Goal: Task Accomplishment & Management: Use online tool/utility

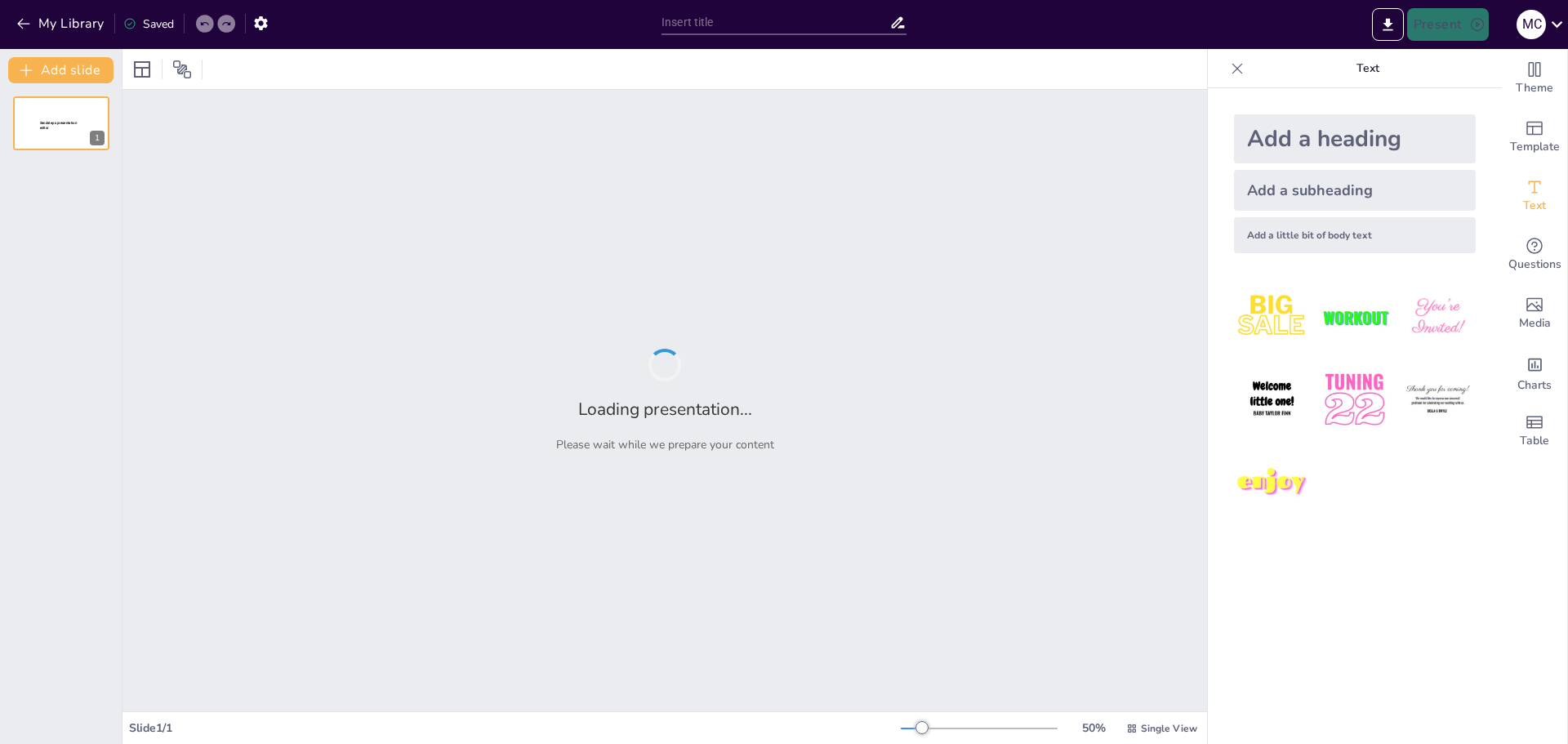
type input "Imported Cardapio_BakeryLourenco (1).pptx"
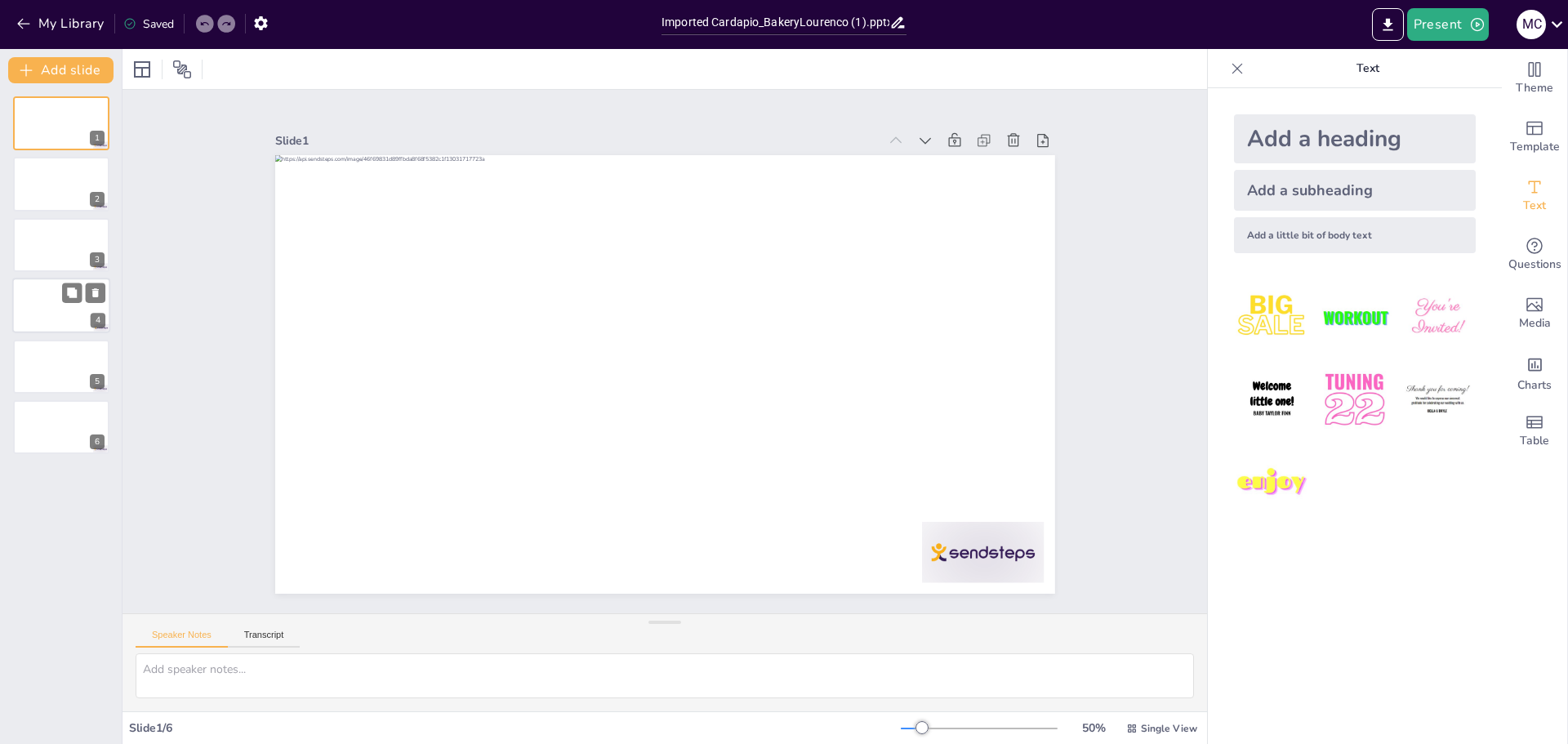
click at [98, 313] on div "4" at bounding box center [98, 320] width 15 height 15
click at [29, 17] on icon "button" at bounding box center [24, 24] width 17 height 17
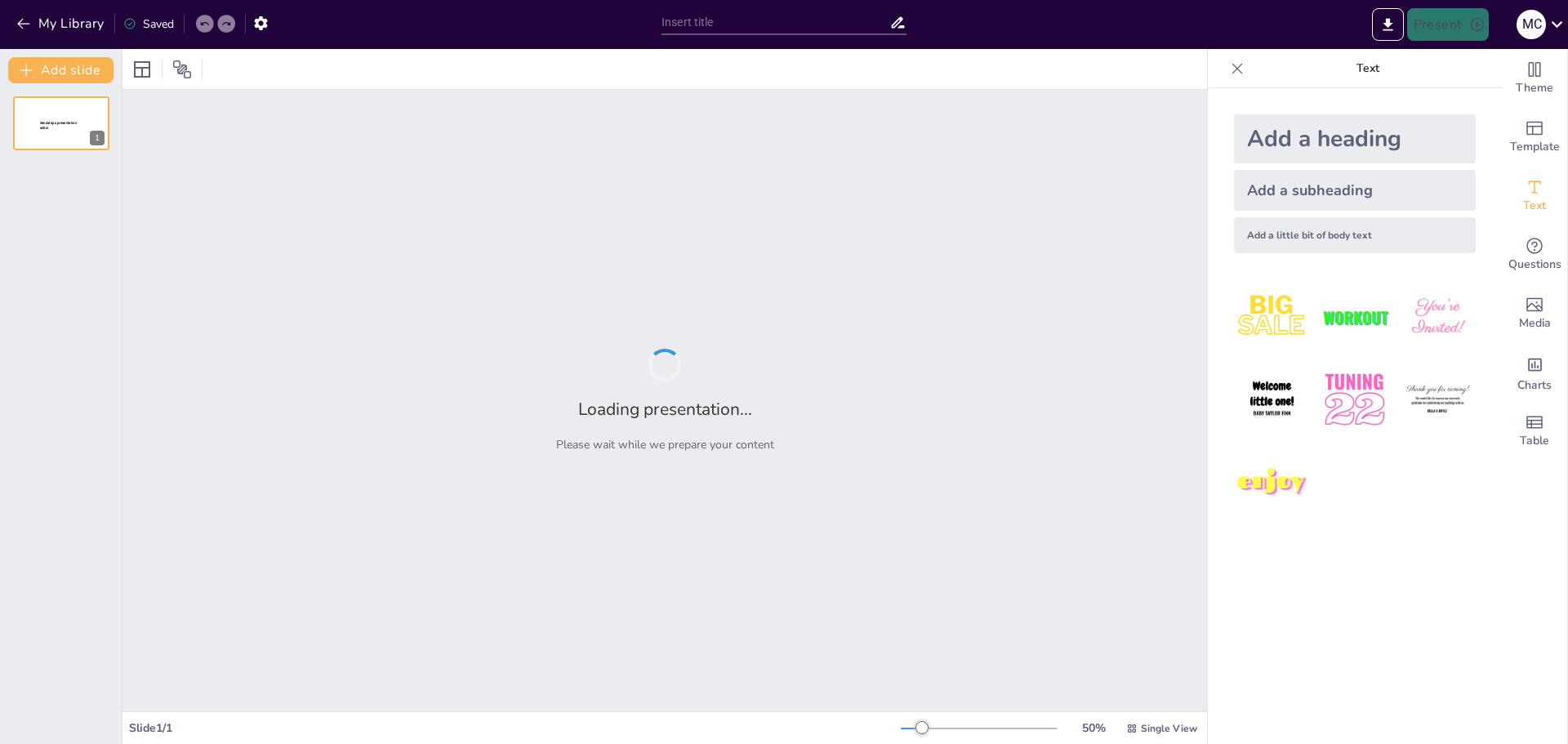
type input "Qualidade de Vida e Gastronomia: A Nova Etapa de Wagner Lourenço em [GEOGRAPHIC…"
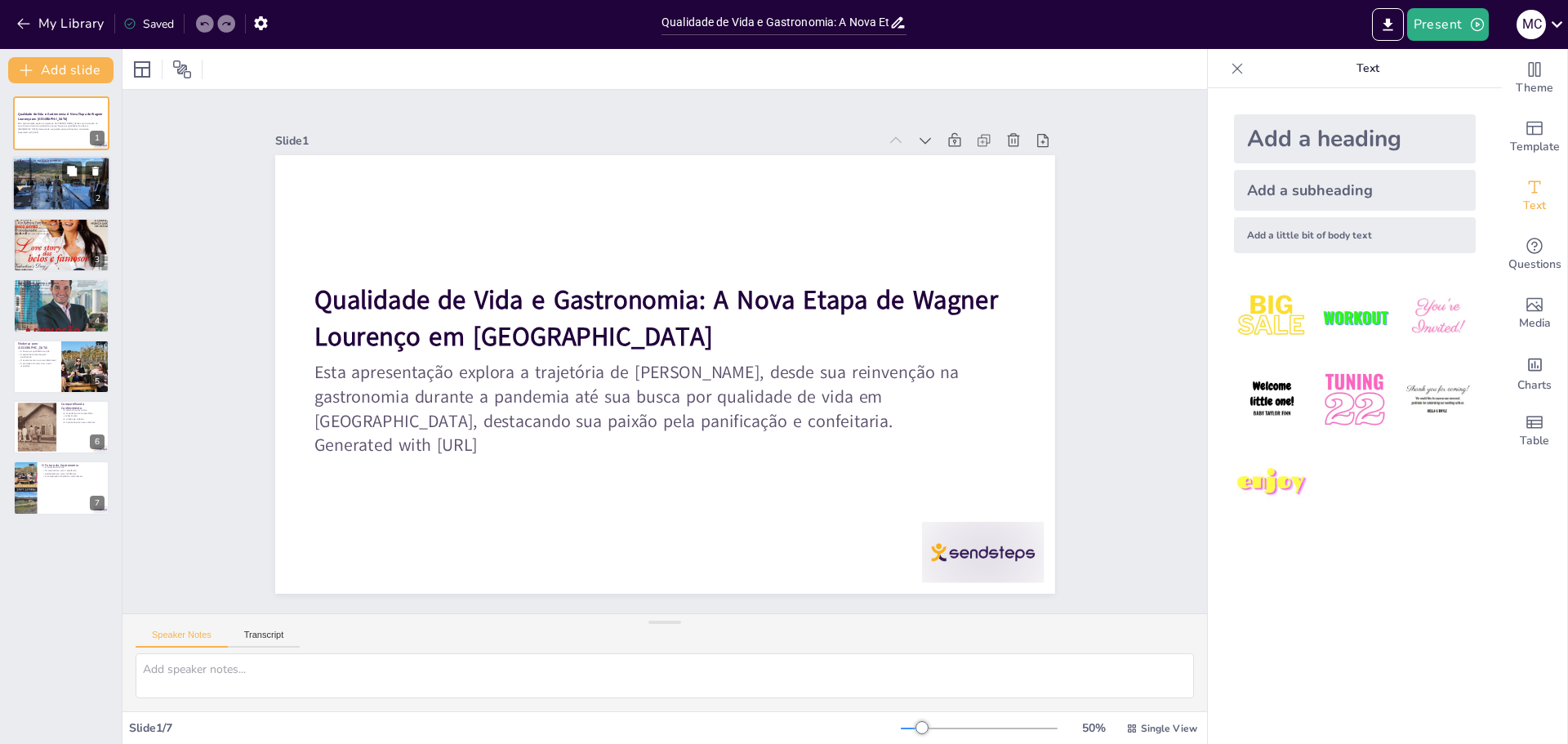
click at [43, 193] on div at bounding box center [61, 183] width 98 height 74
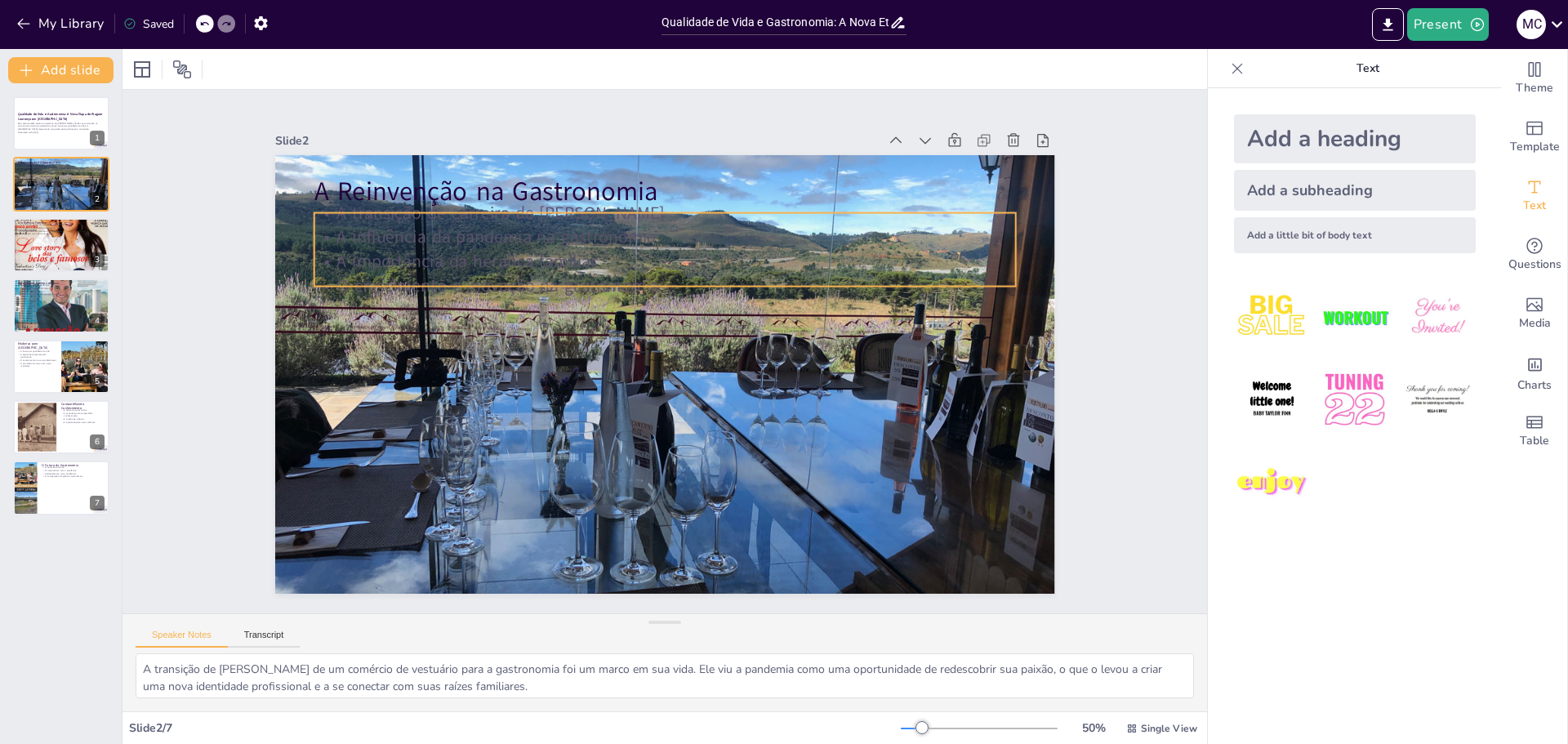
click at [637, 237] on p "A influência da pandemia na gastronomia" at bounding box center [763, 294] width 371 height 620
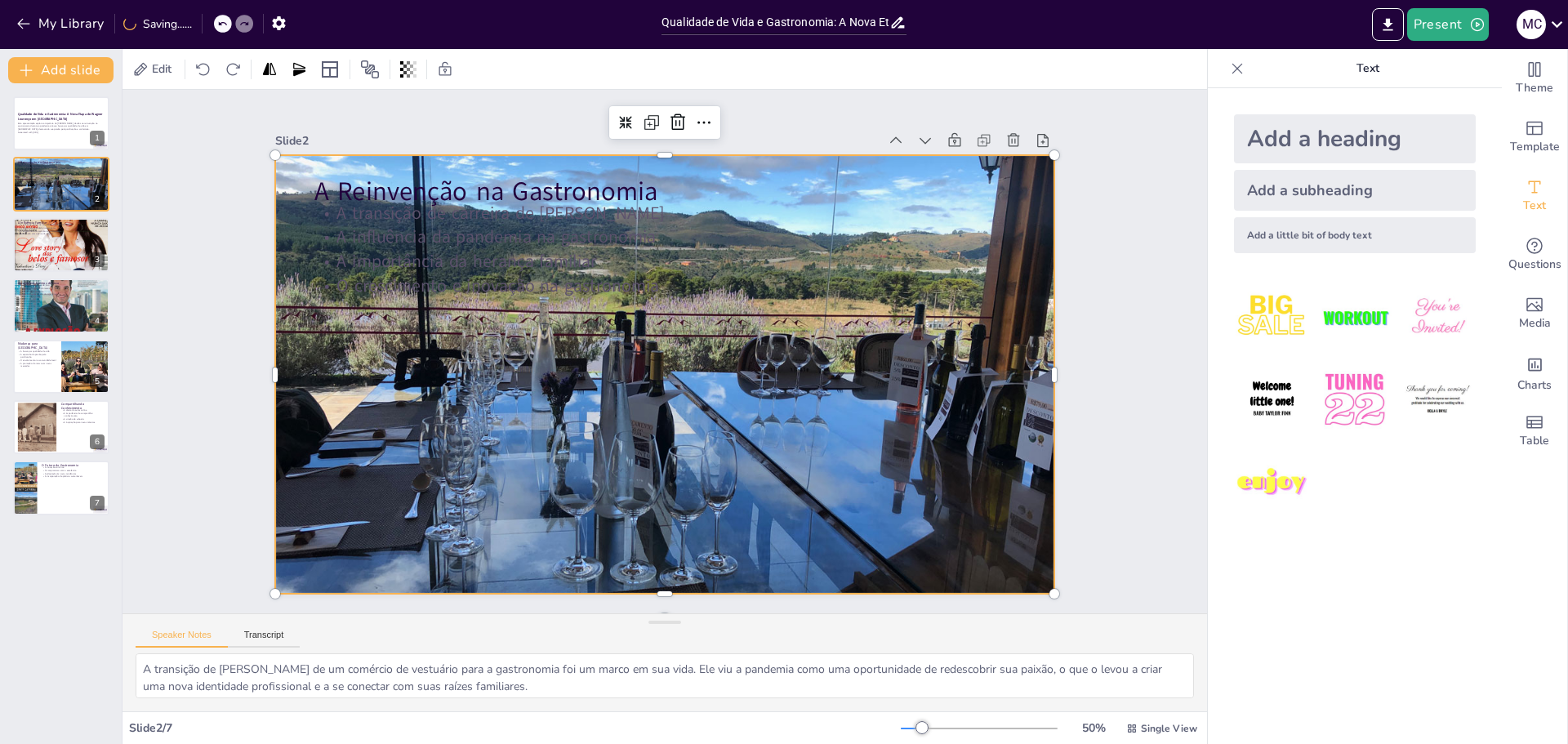
click at [862, 460] on div at bounding box center [662, 374] width 836 height 663
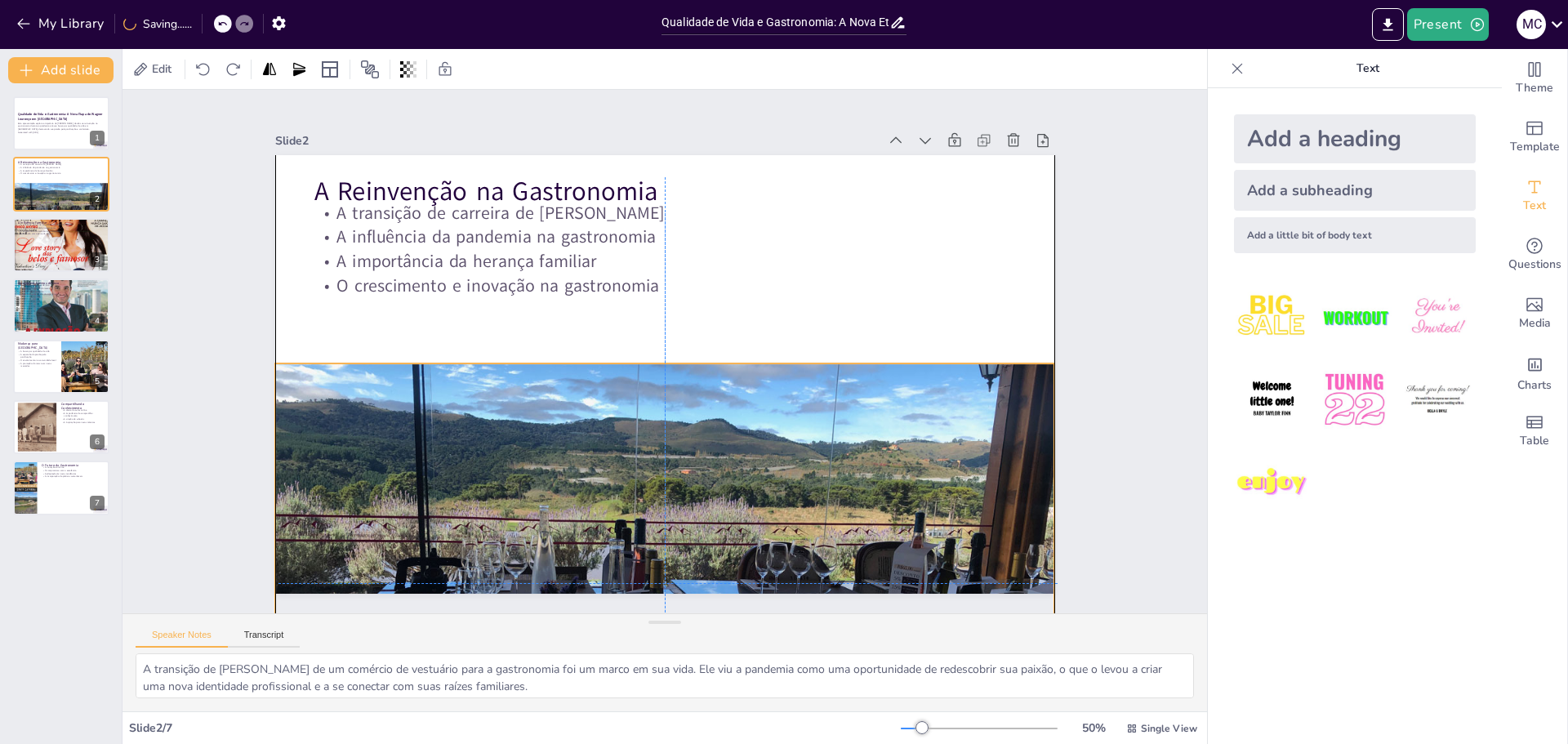
drag, startPoint x: 509, startPoint y: 438, endPoint x: 447, endPoint y: 554, distance: 131.5
click at [513, 640] on div "Slide 1 Qualidade de Vida e Gastronomia: A Nova Etapa de [PERSON_NAME] em [GEOG…" at bounding box center [664, 400] width 1084 height 622
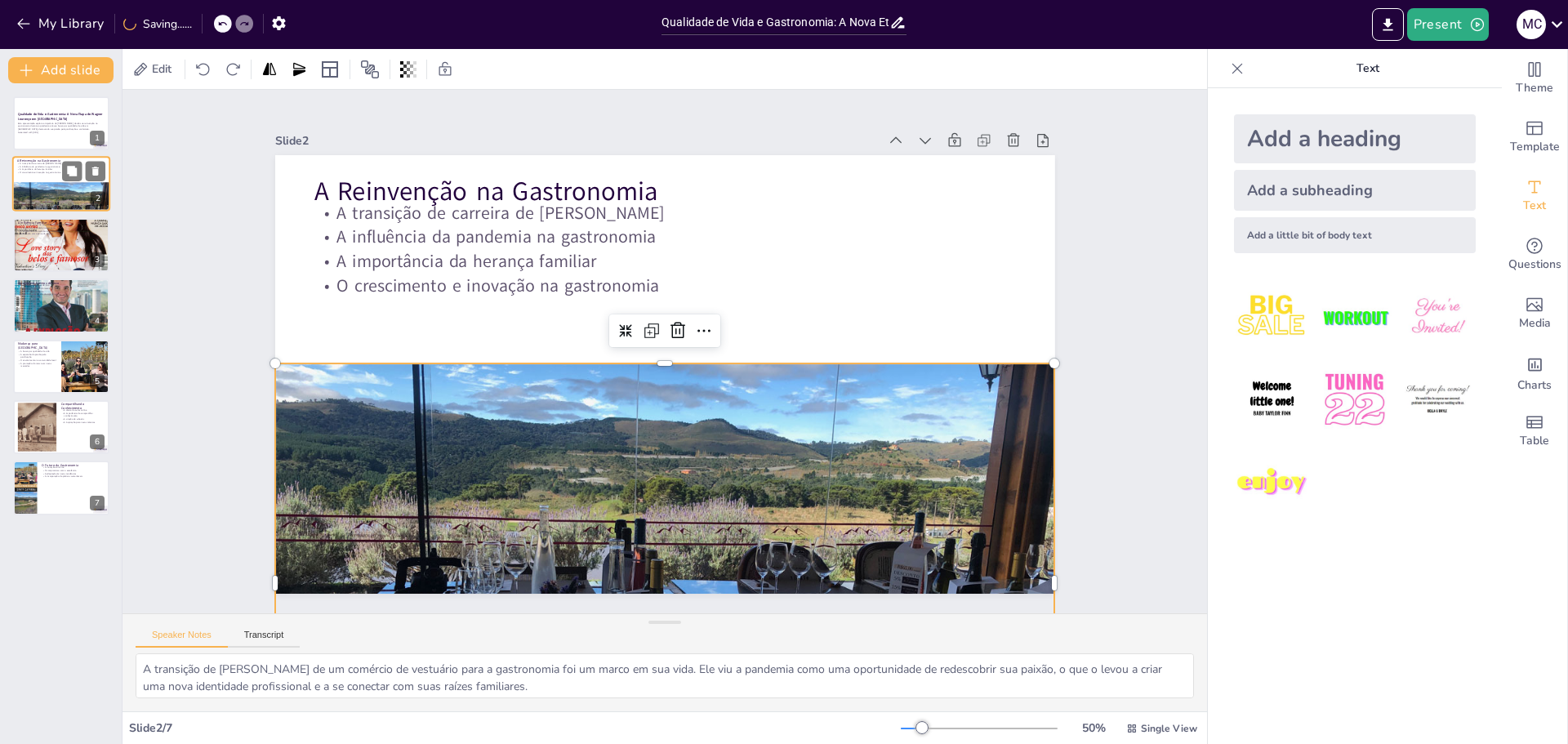
click at [76, 208] on div at bounding box center [61, 211] width 98 height 74
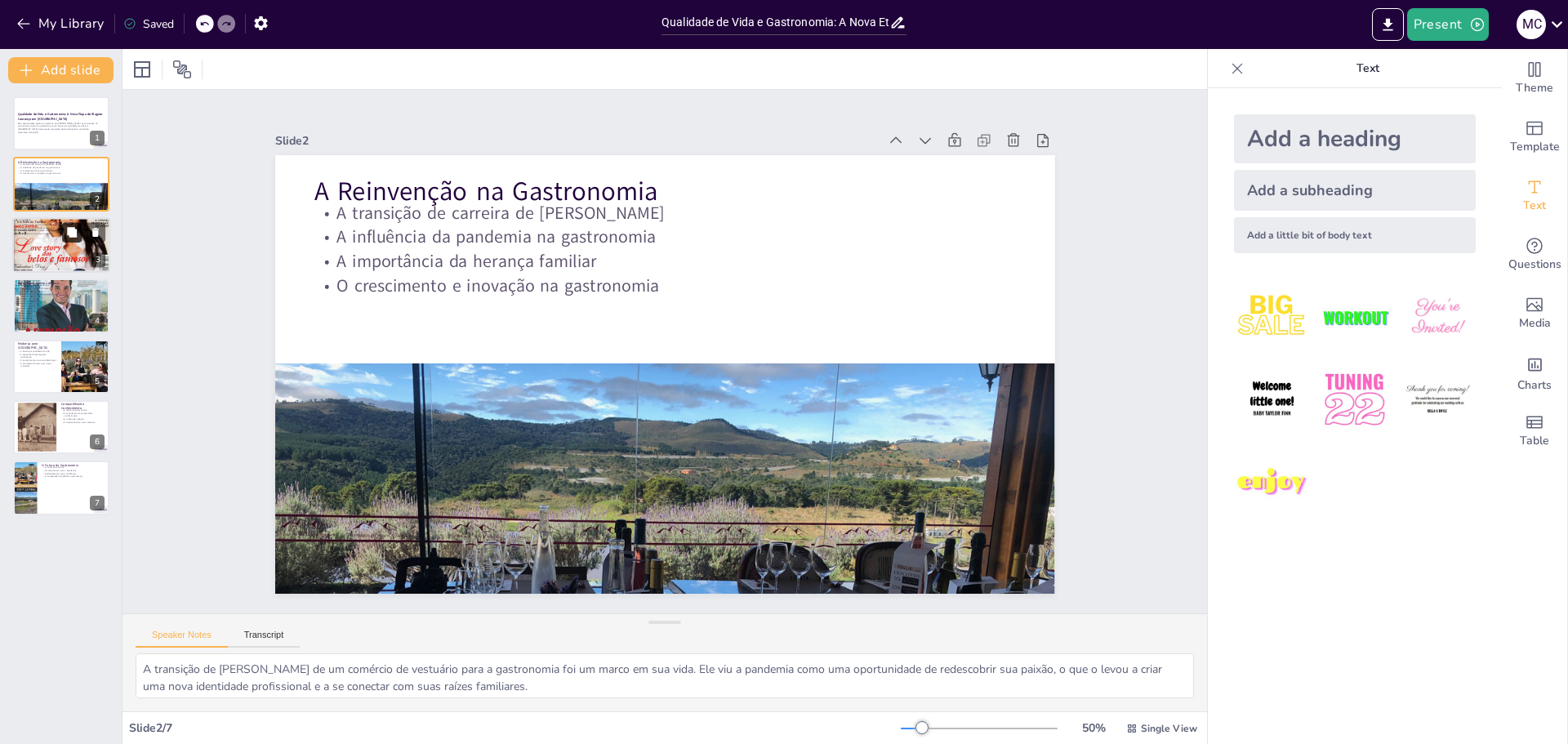
click at [75, 235] on icon at bounding box center [72, 233] width 10 height 10
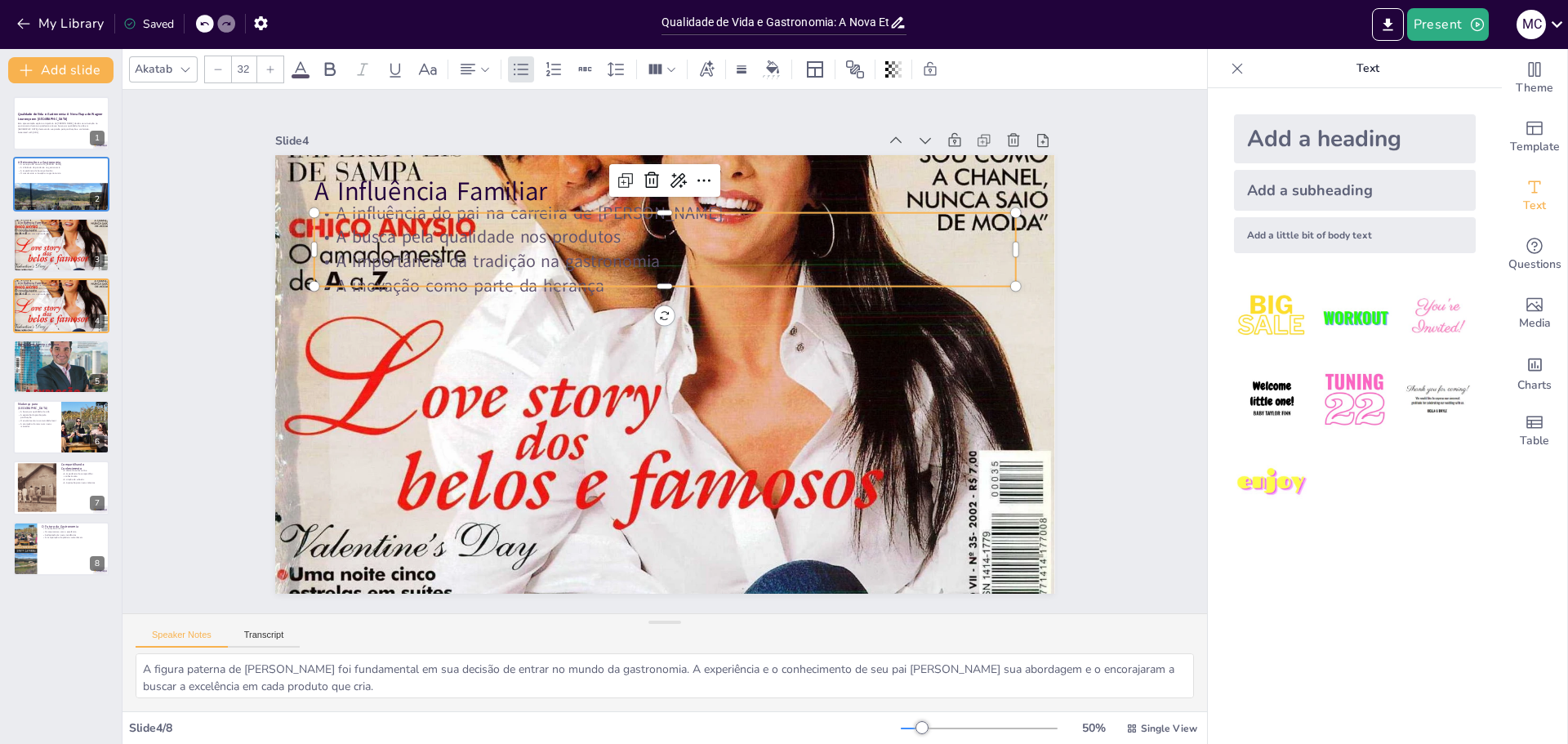
click at [432, 240] on p "A busca pela qualidade nos produtos" at bounding box center [699, 243] width 675 height 240
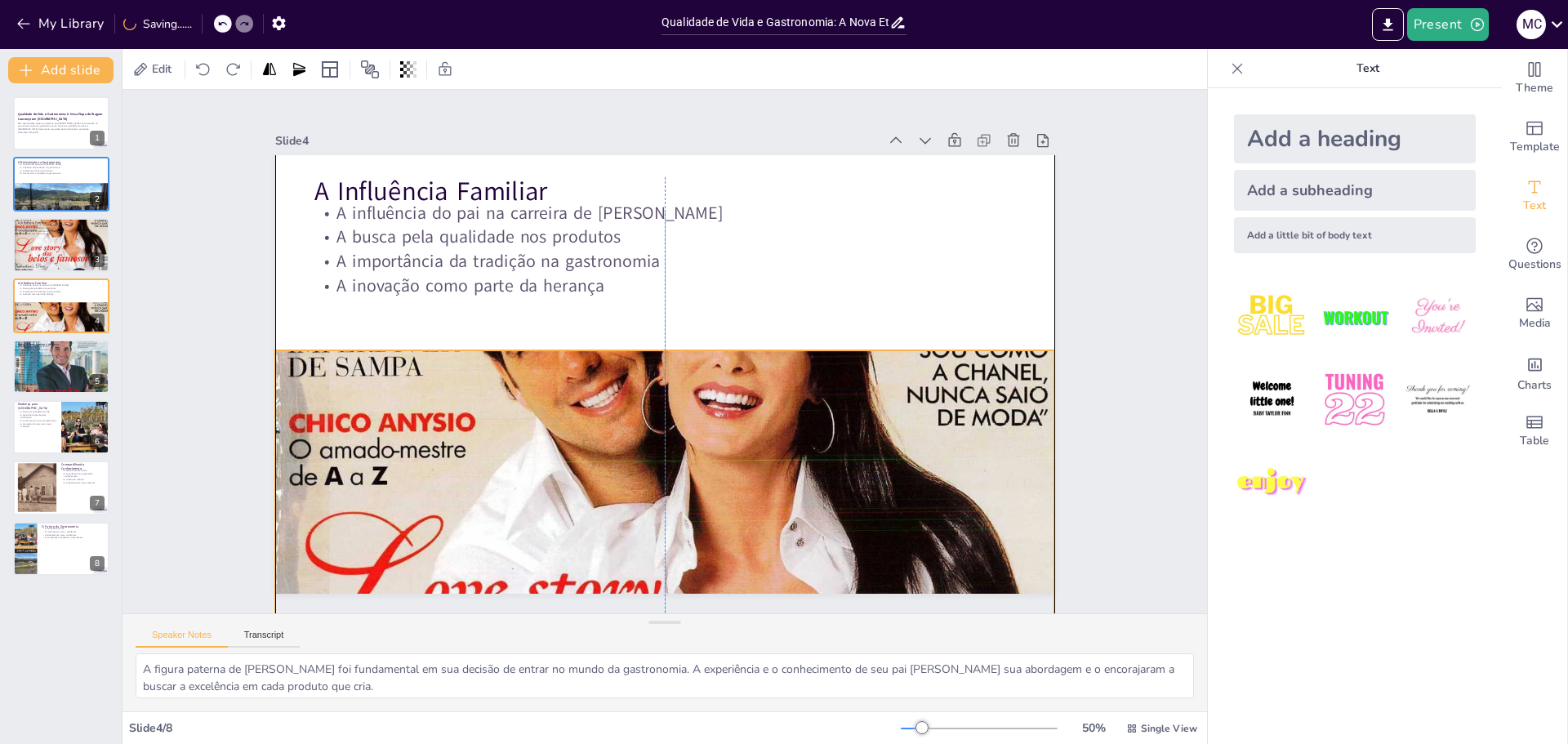
drag, startPoint x: 894, startPoint y: 380, endPoint x: 893, endPoint y: 575, distance: 195.0
click at [893, 575] on div at bounding box center [665, 570] width 780 height 1019
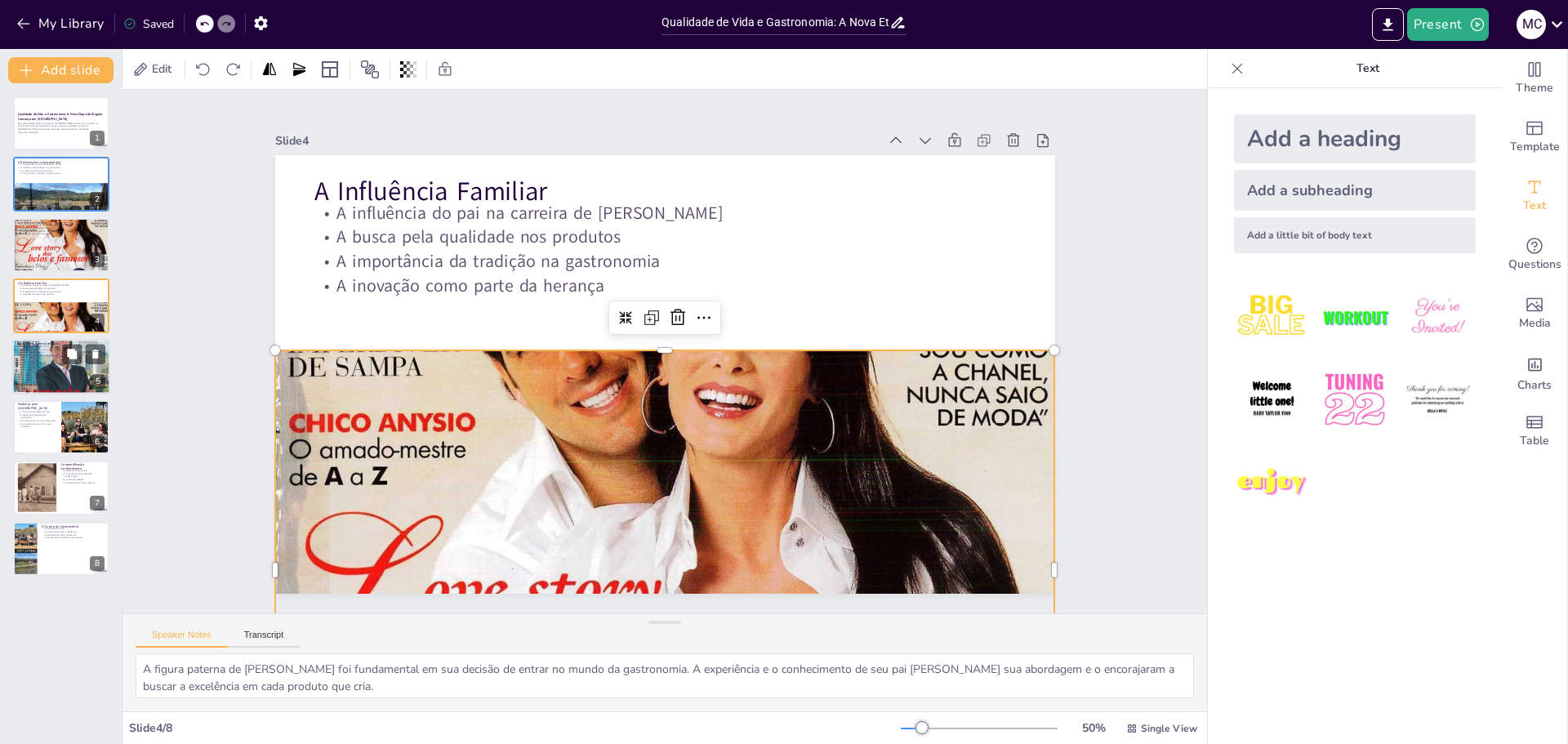
click at [42, 382] on div at bounding box center [61, 367] width 98 height 132
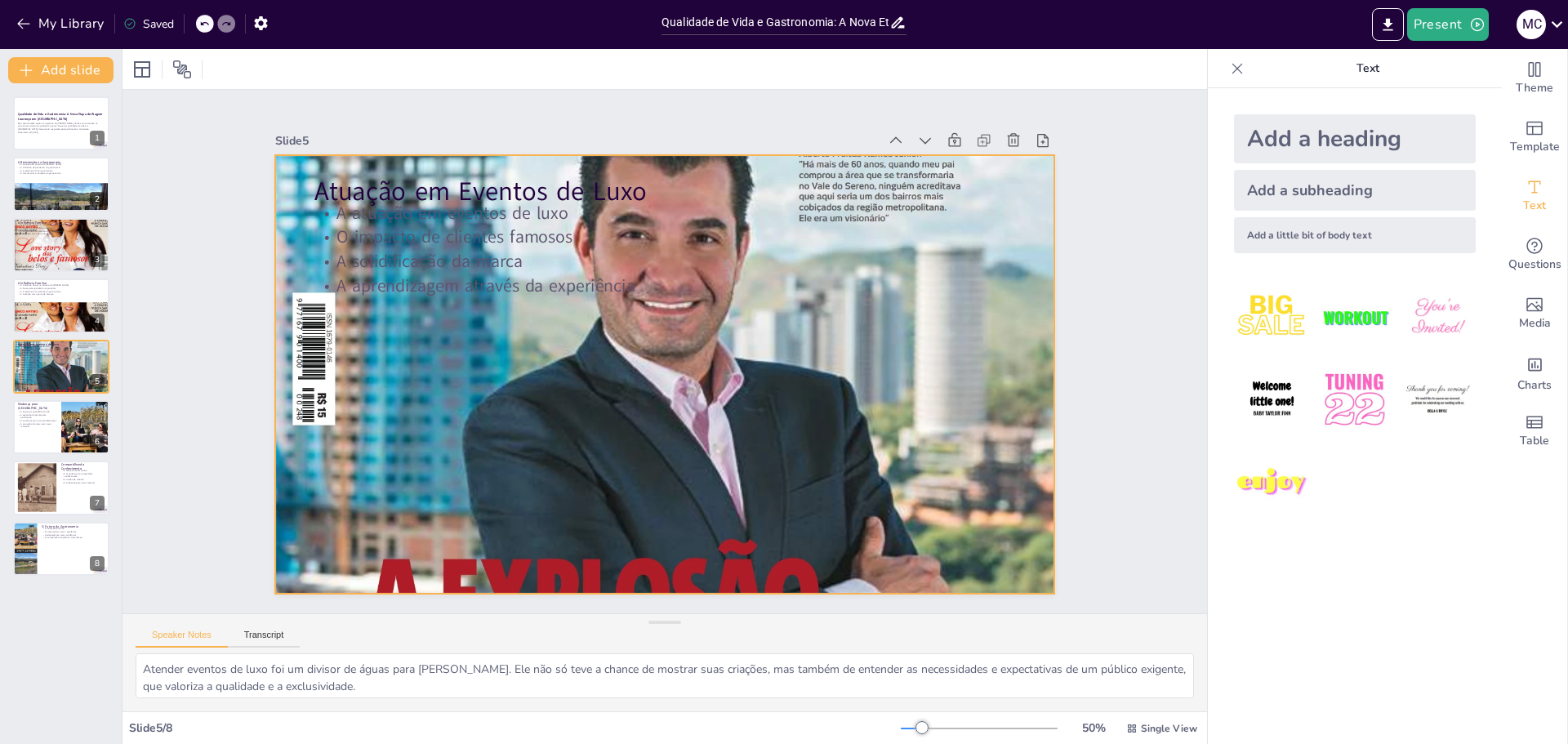
click at [740, 371] on div at bounding box center [645, 339] width 1305 height 1248
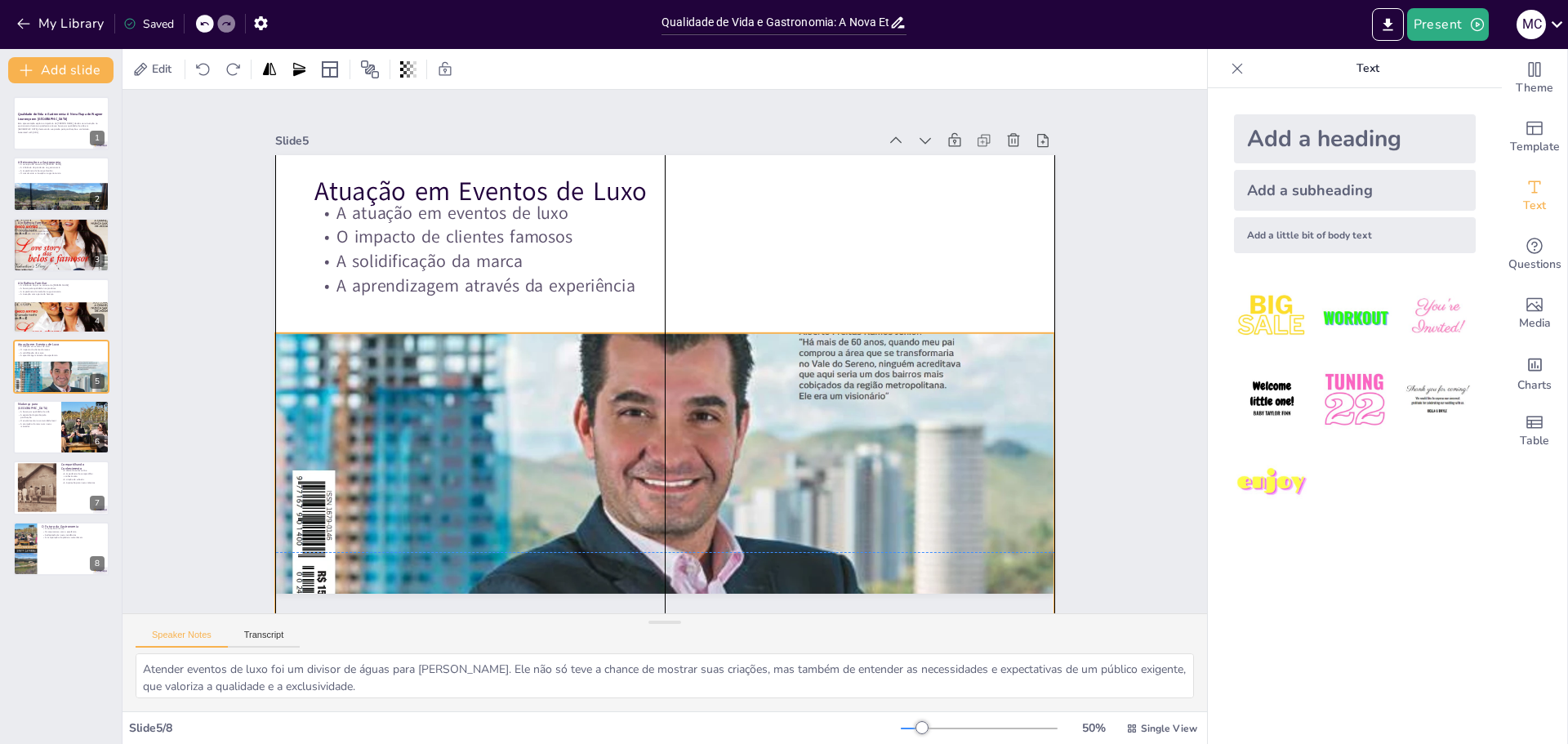
drag, startPoint x: 813, startPoint y: 332, endPoint x: 814, endPoint y: 506, distance: 174.0
click at [814, 506] on div at bounding box center [643, 552] width 885 height 1123
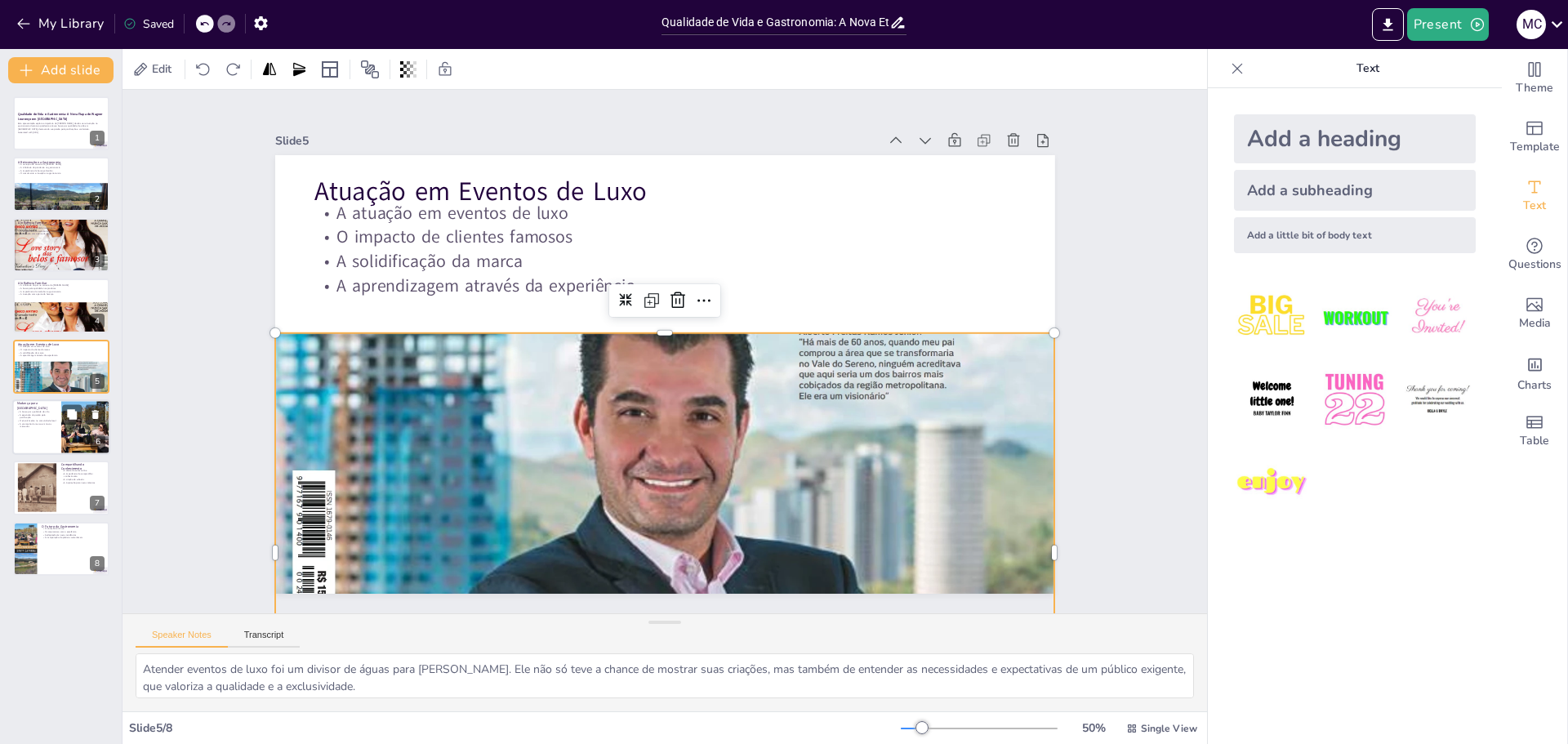
click at [65, 438] on div at bounding box center [86, 428] width 100 height 55
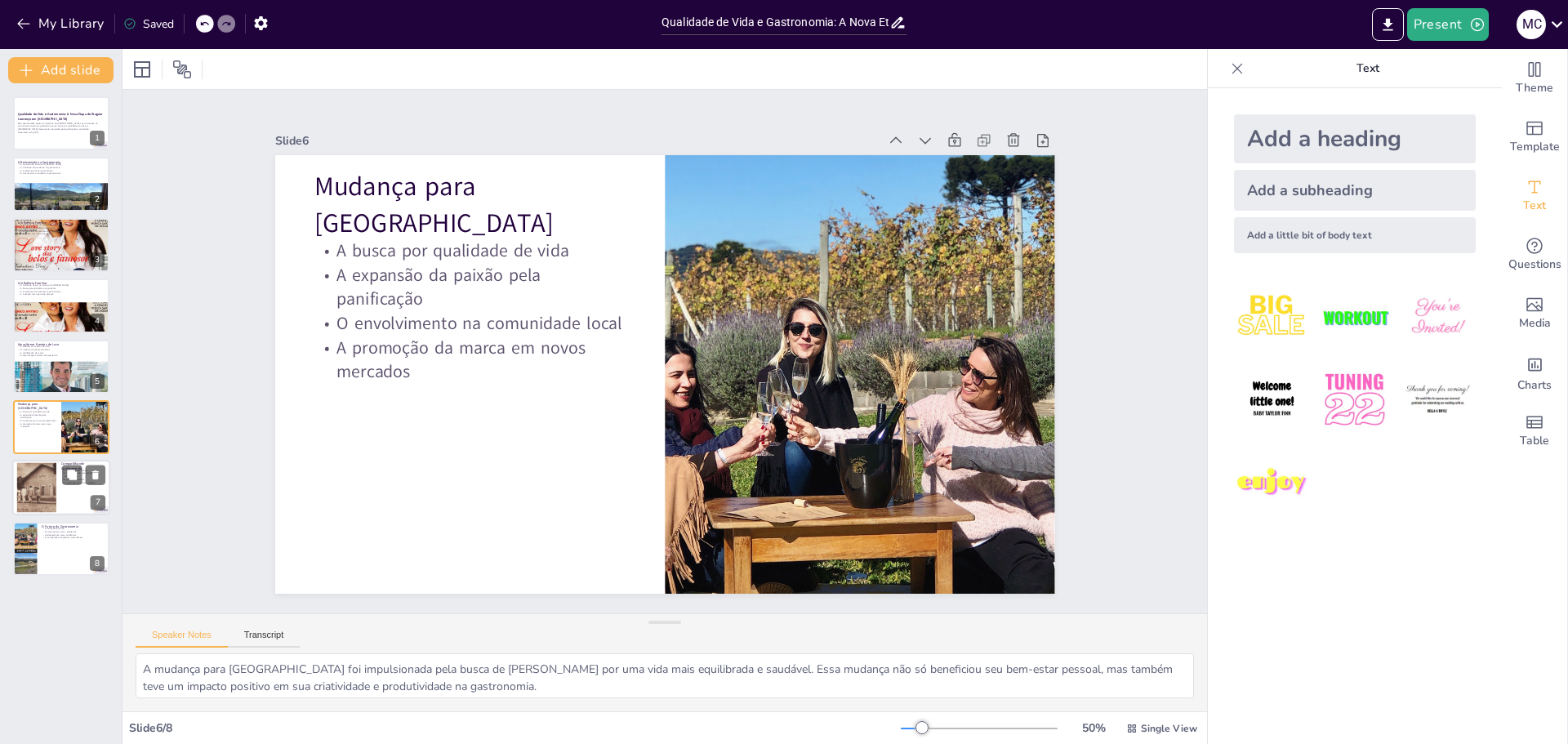
click at [57, 498] on div at bounding box center [61, 489] width 98 height 55
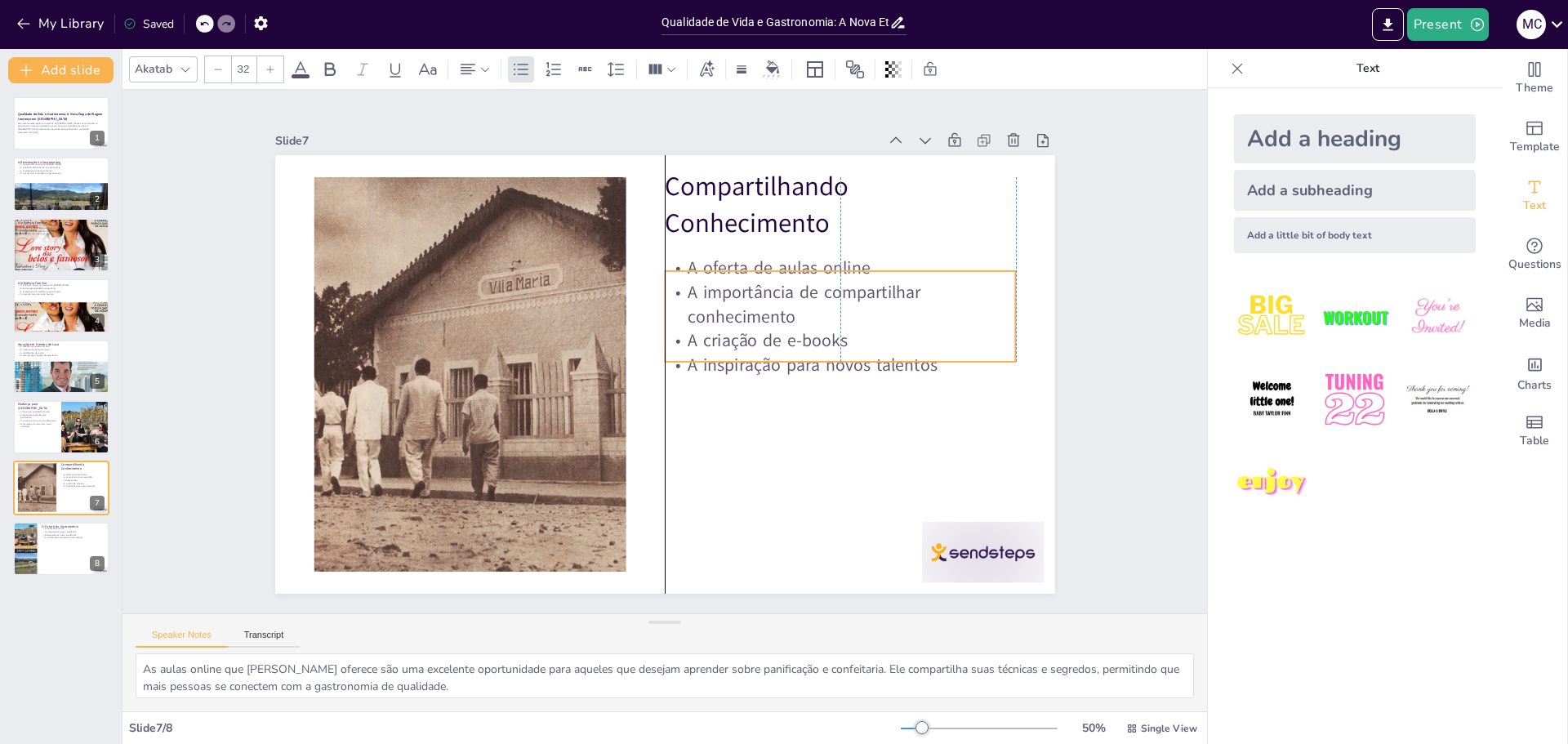
drag, startPoint x: 846, startPoint y: 302, endPoint x: 851, endPoint y: 333, distance: 31.4
click at [851, 333] on p "A criação de e-books" at bounding box center [838, 377] width 348 height 97
click at [1116, 312] on div "Slide 1 Qualidade de Vida e Gastronomia: A Nova Etapa de [PERSON_NAME] em [GEOG…" at bounding box center [665, 352] width 1134 height 635
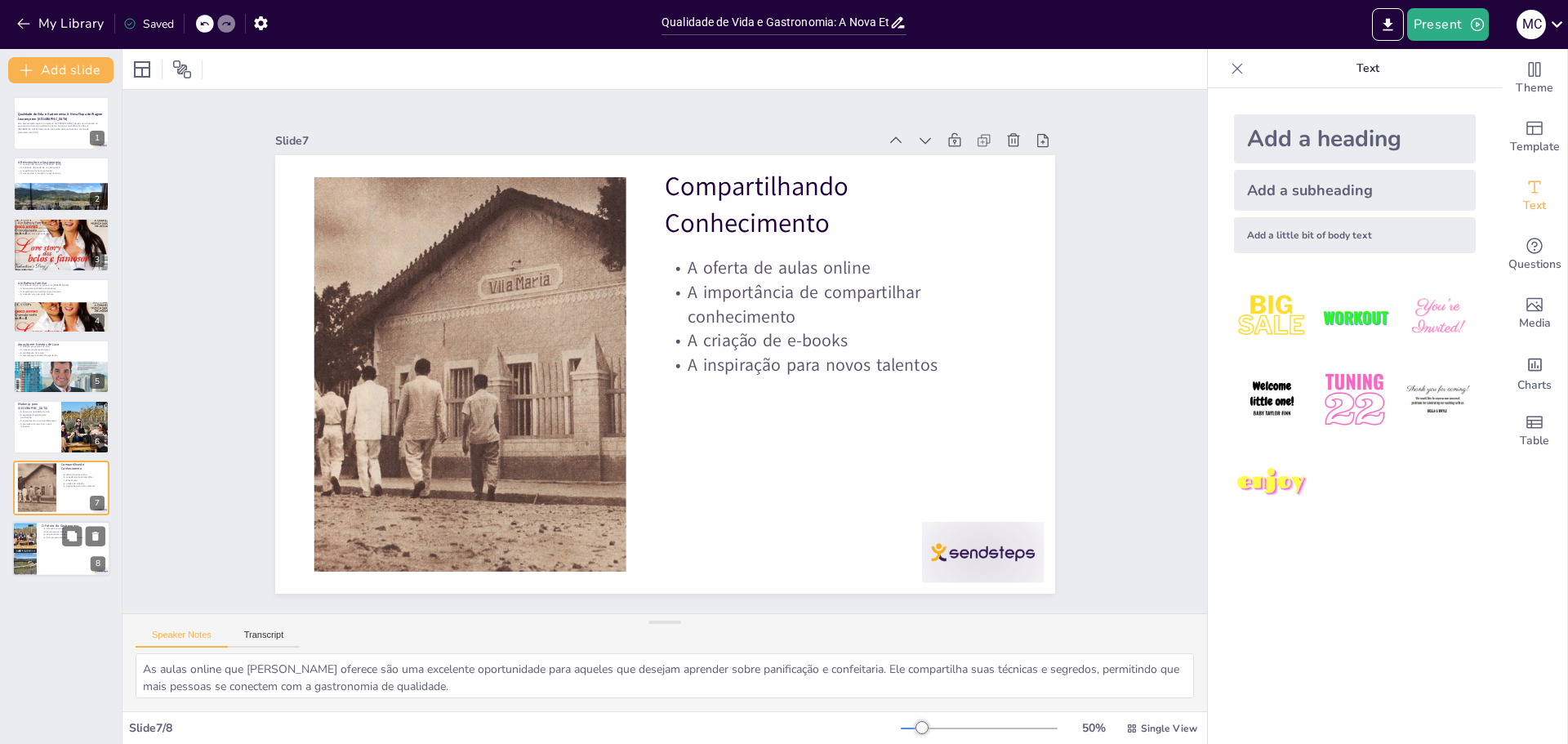
click at [69, 550] on div at bounding box center [61, 549] width 98 height 55
type textarea "A inovação contínua é um dos pilares da filosofia de [PERSON_NAME]. Ele acredit…"
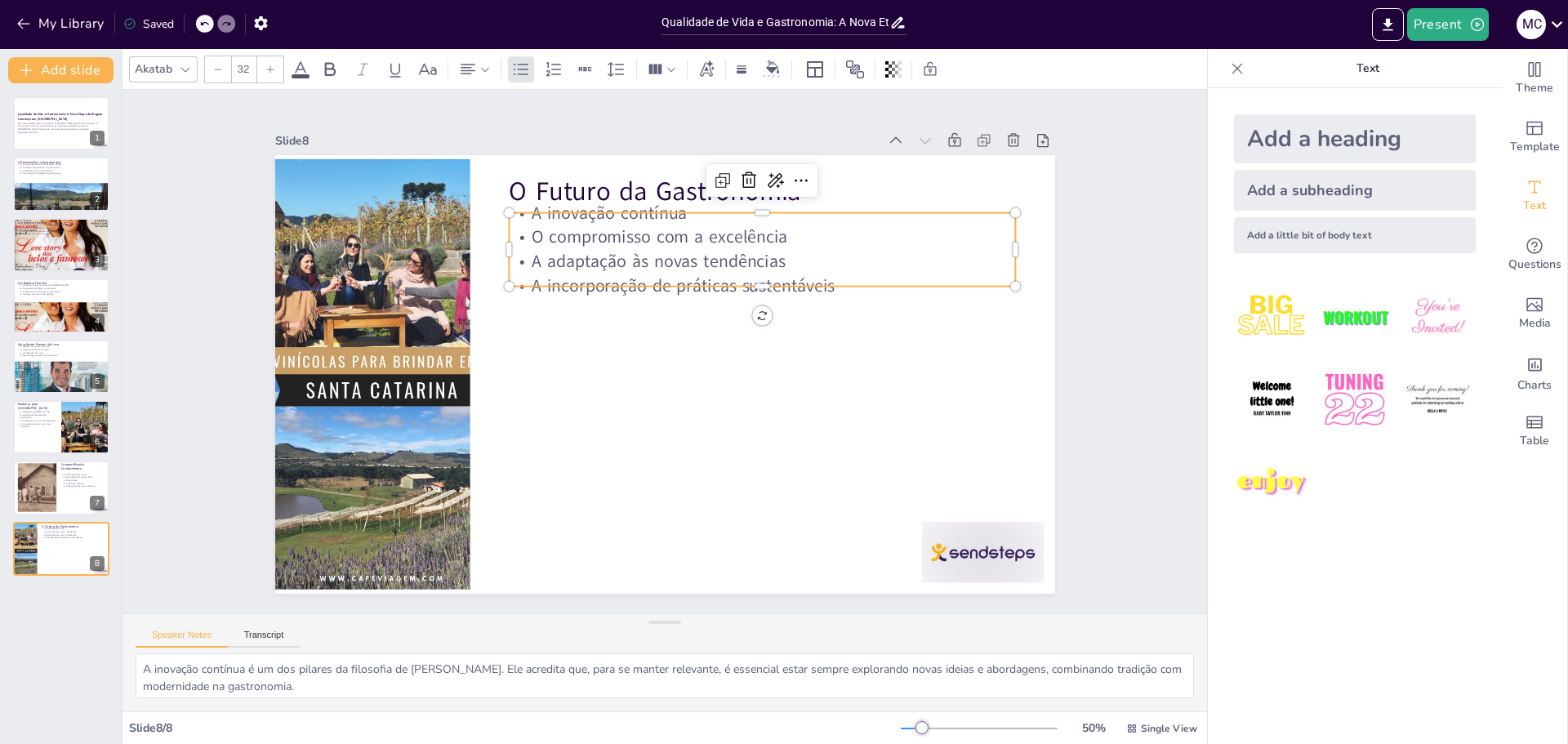
click at [782, 261] on p "A adaptação às novas tendências" at bounding box center [771, 272] width 506 height 77
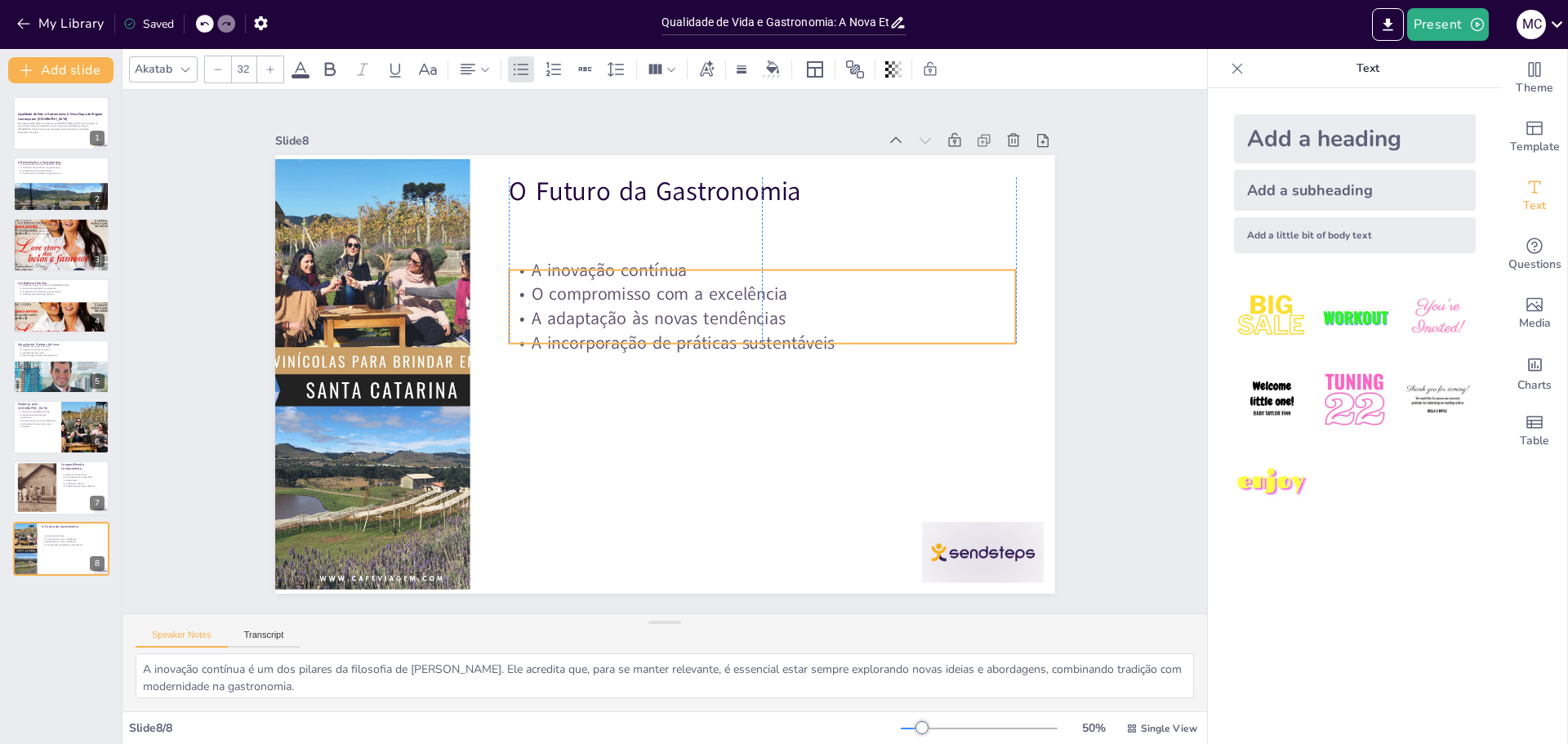
drag, startPoint x: 811, startPoint y: 237, endPoint x: 814, endPoint y: 294, distance: 57.1
click at [814, 294] on p "O compromisso com a excelência" at bounding box center [767, 304] width 506 height 77
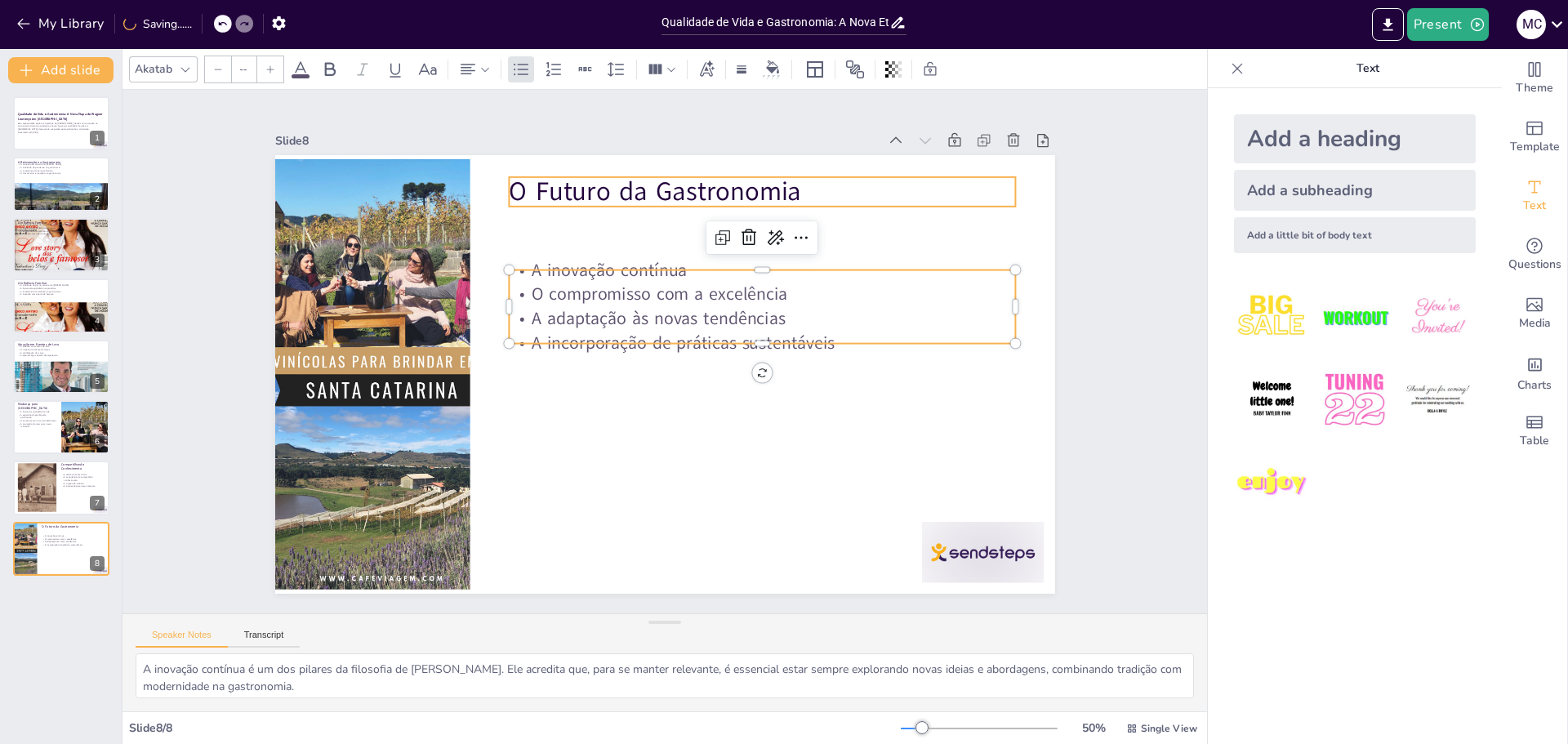
type input "48"
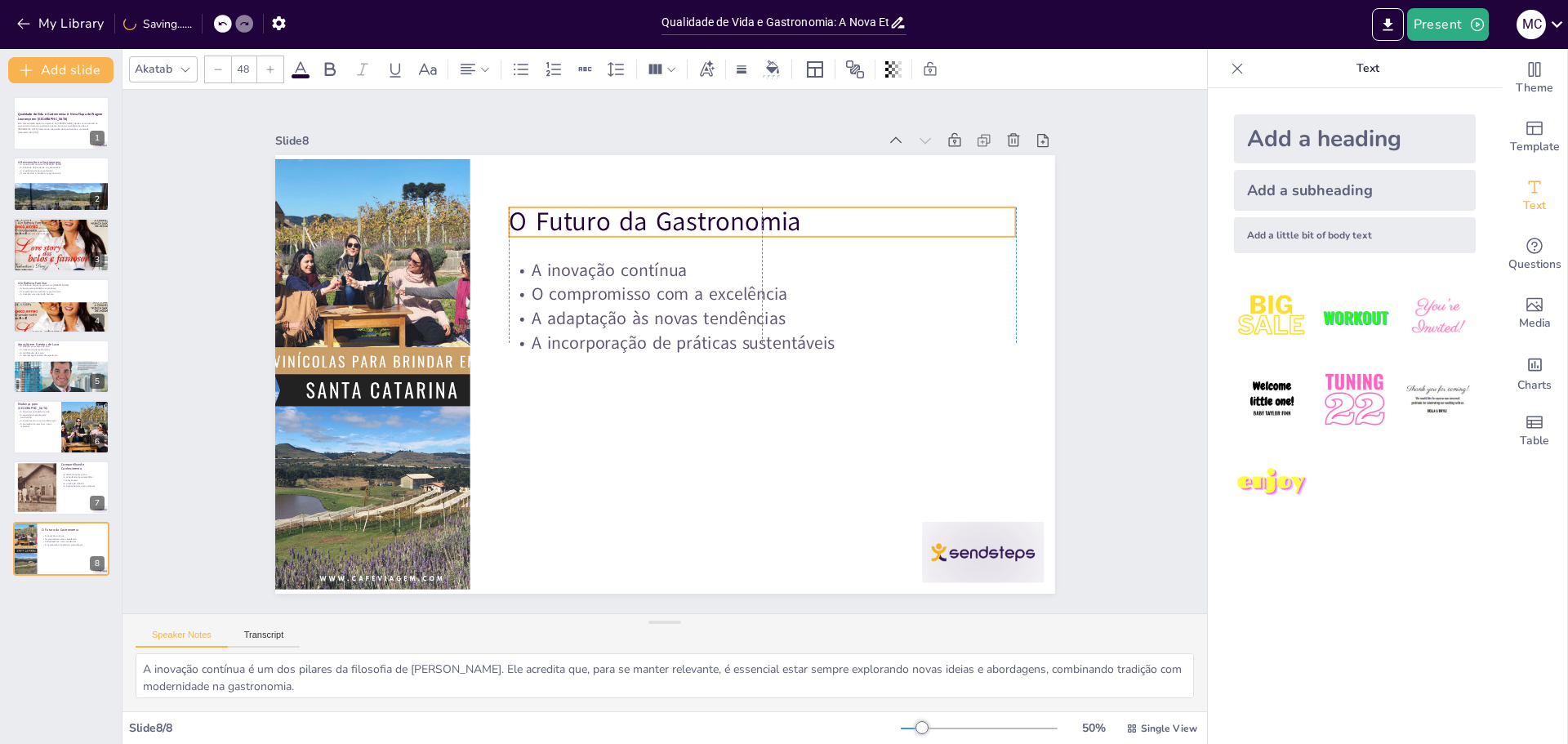
drag, startPoint x: 828, startPoint y: 177, endPoint x: 830, endPoint y: 208, distance: 31.1
click at [830, 208] on p "O Futuro da Gastronomia" at bounding box center [826, 355] width 328 height 432
click at [1103, 241] on div "Slide 1 Qualidade de Vida e Gastronomia: A Nova Etapa de [PERSON_NAME] em [GEOG…" at bounding box center [664, 352] width 1084 height 524
